Goal: Task Accomplishment & Management: Manage account settings

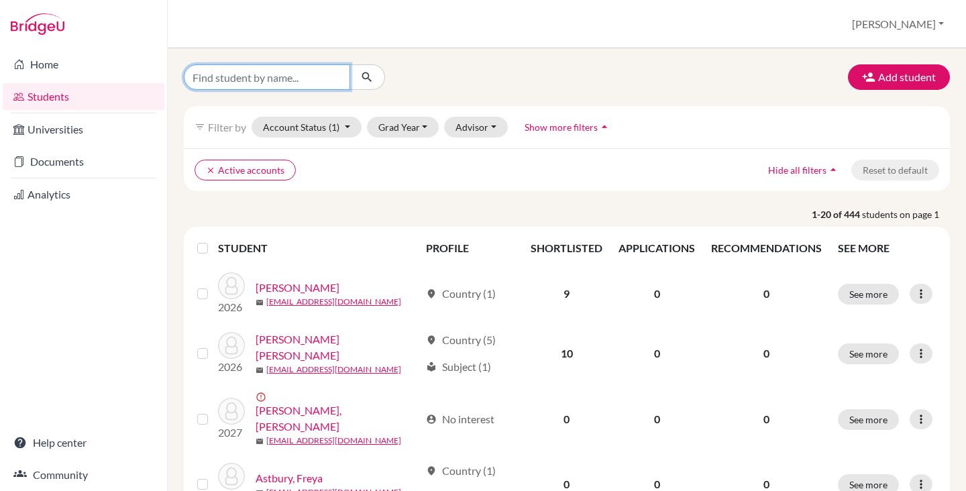
click at [252, 81] on input "Find student by name..." at bounding box center [267, 77] width 166 height 26
type input "david"
click button "submit" at bounding box center [368, 77] width 36 height 26
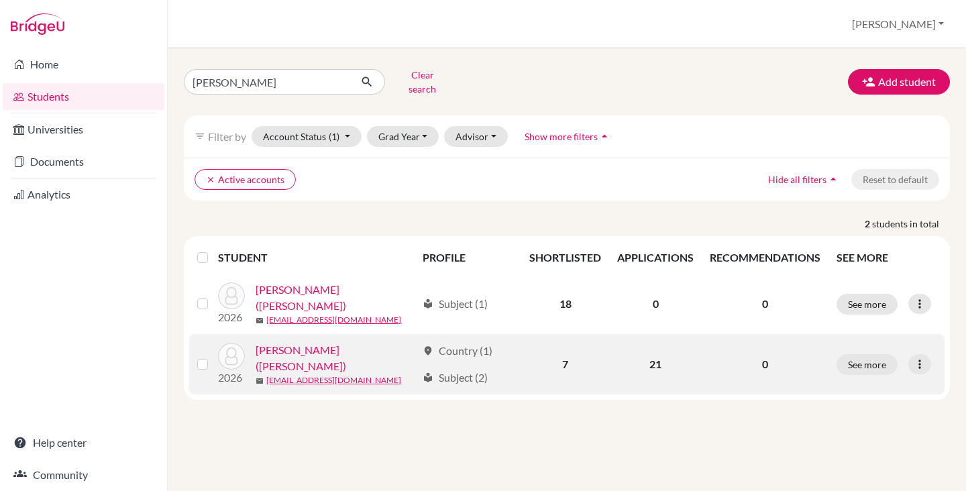
click at [312, 345] on link "[PERSON_NAME] ([PERSON_NAME])" at bounding box center [336, 358] width 161 height 32
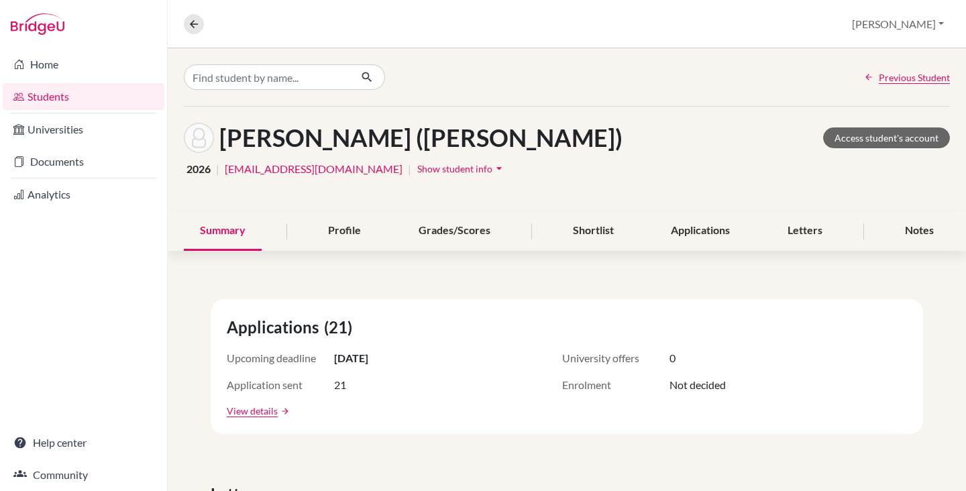
click at [417, 166] on span "Show student info" at bounding box center [454, 168] width 75 height 11
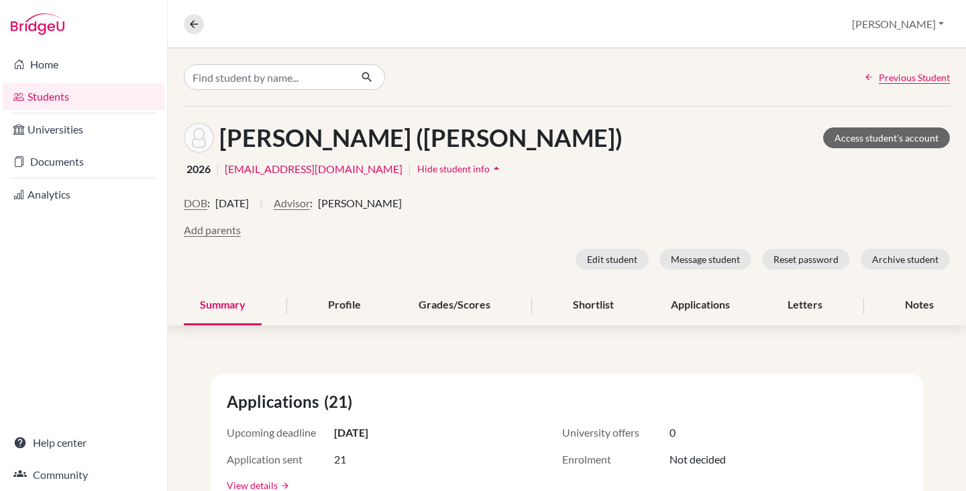
click at [417, 166] on span "Hide student info" at bounding box center [453, 168] width 72 height 11
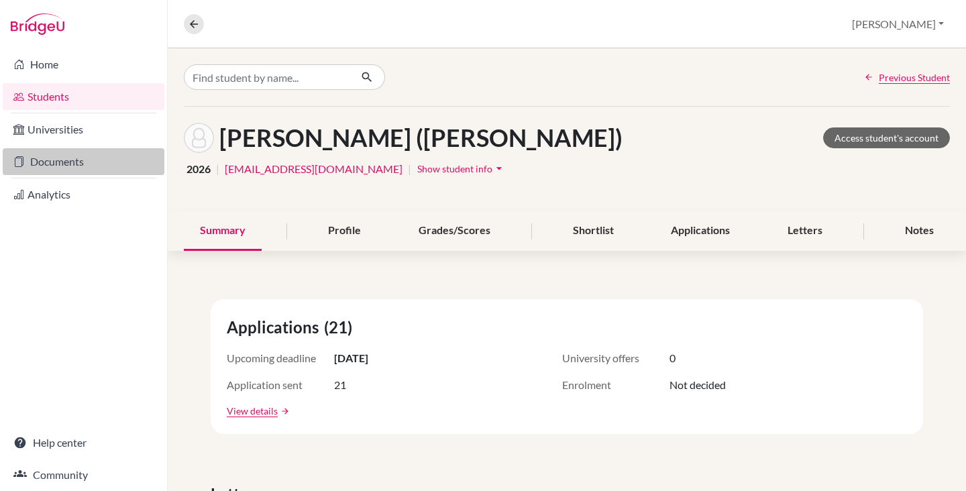
click at [77, 168] on link "Documents" at bounding box center [84, 161] width 162 height 27
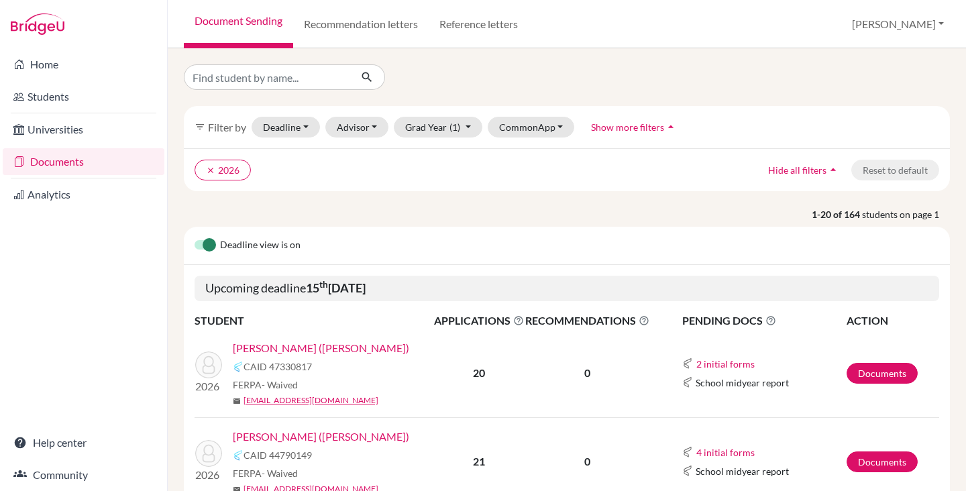
click at [305, 441] on link "[PERSON_NAME] ([PERSON_NAME])" at bounding box center [321, 437] width 177 height 16
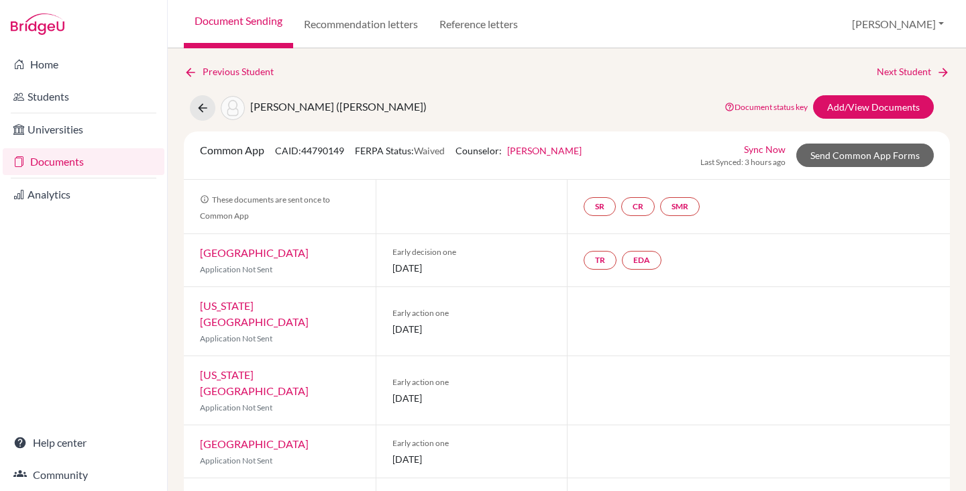
click at [764, 151] on link "Sync Now" at bounding box center [765, 149] width 42 height 14
click at [823, 156] on link "Send Common App Forms" at bounding box center [866, 155] width 138 height 23
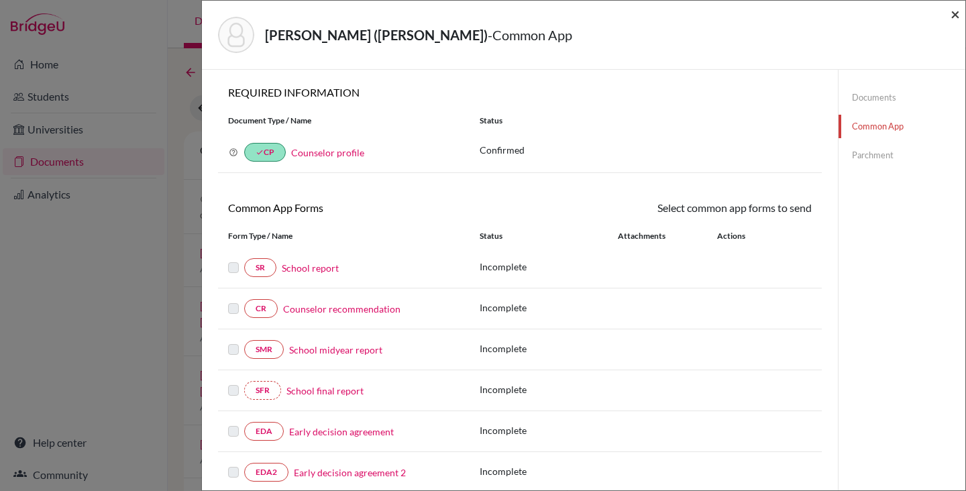
click at [955, 17] on span "×" at bounding box center [955, 13] width 9 height 19
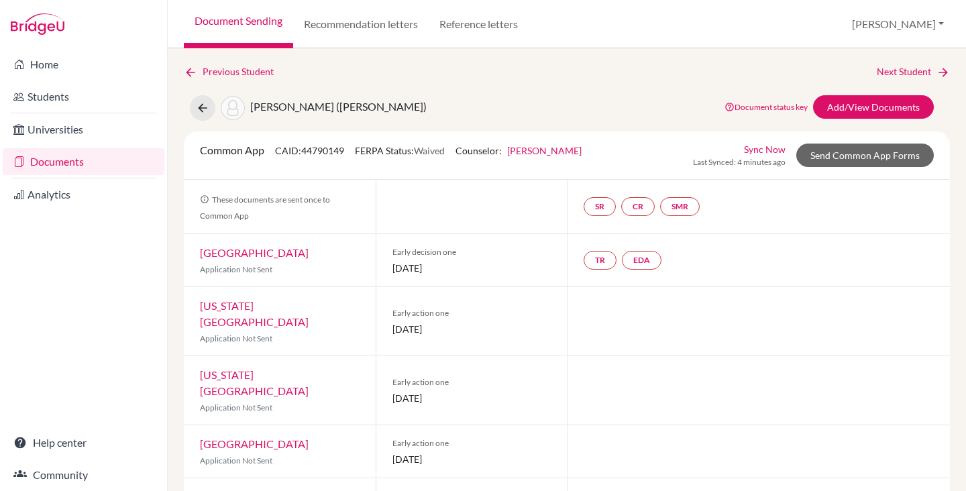
click at [527, 153] on link "[PERSON_NAME]" at bounding box center [544, 150] width 74 height 11
